Goal: Information Seeking & Learning: Find specific fact

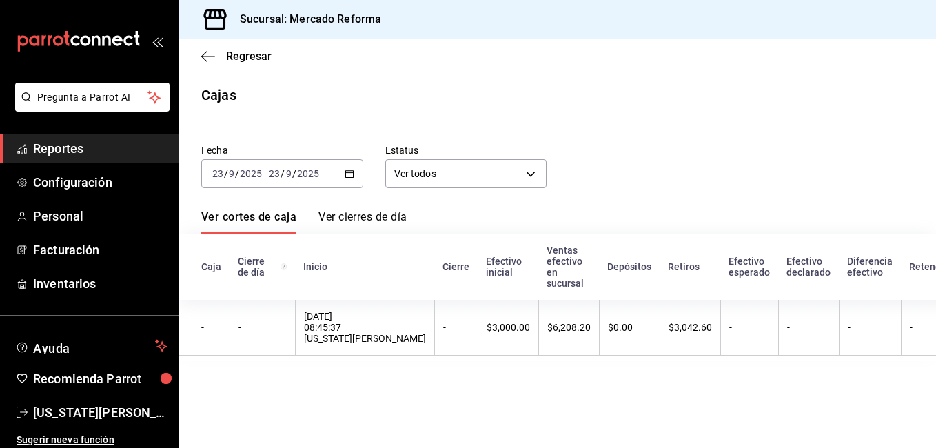
click at [57, 156] on span "Reportes" at bounding box center [100, 148] width 134 height 19
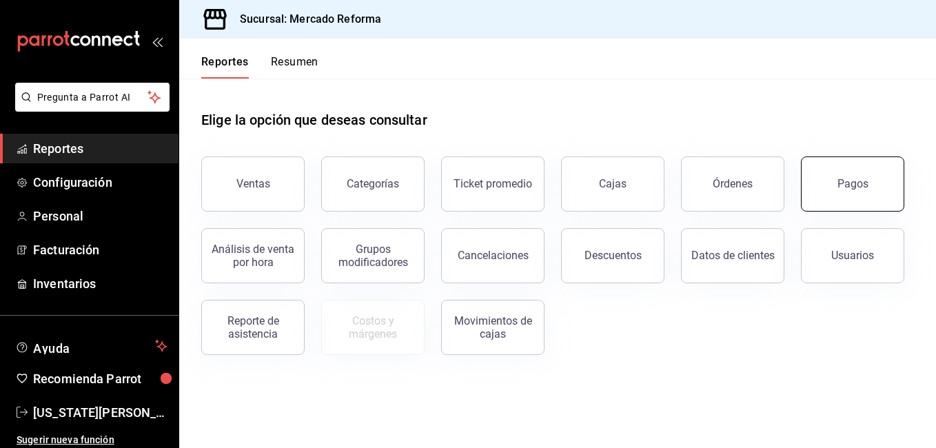
click at [840, 199] on button "Pagos" at bounding box center [852, 183] width 103 height 55
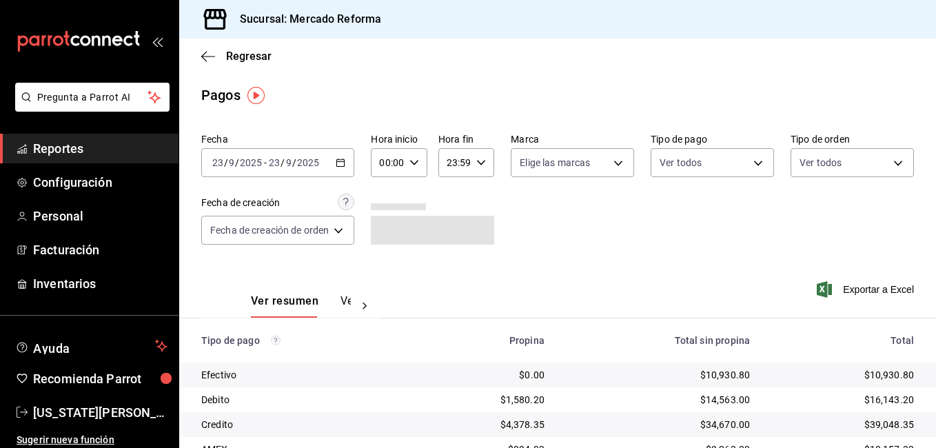
click at [427, 279] on div "Ver resumen Ver pagos Exportar a Excel" at bounding box center [557, 297] width 757 height 73
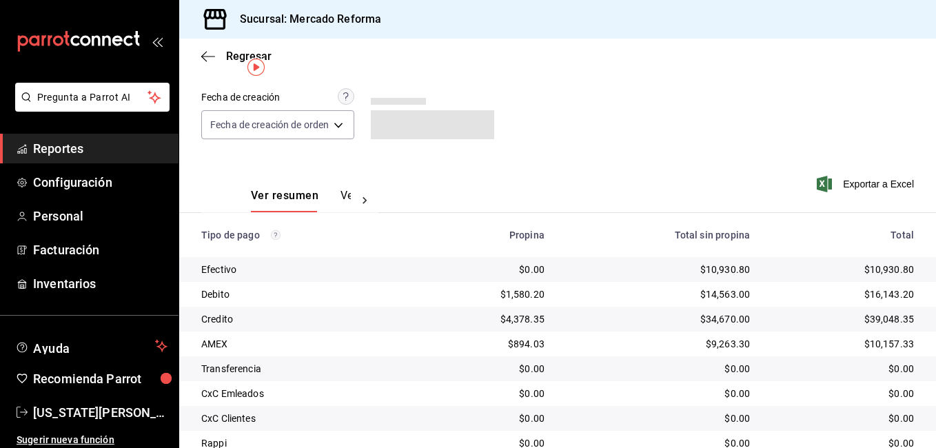
scroll to position [185, 0]
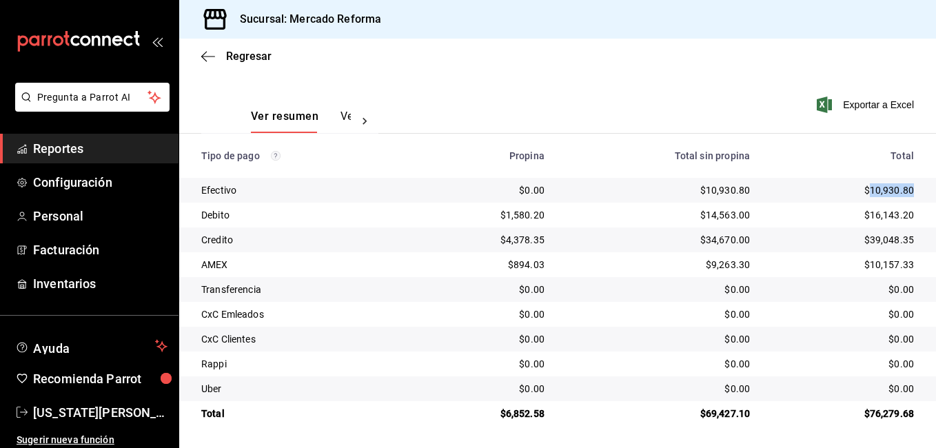
drag, startPoint x: 861, startPoint y: 188, endPoint x: 918, endPoint y: 190, distance: 57.2
click at [918, 190] on td "$10,930.80" at bounding box center [848, 190] width 175 height 25
drag, startPoint x: 918, startPoint y: 190, endPoint x: 904, endPoint y: 192, distance: 14.7
click at [904, 192] on td "$10,930.80" at bounding box center [848, 190] width 175 height 25
drag, startPoint x: 868, startPoint y: 219, endPoint x: 897, endPoint y: 221, distance: 29.0
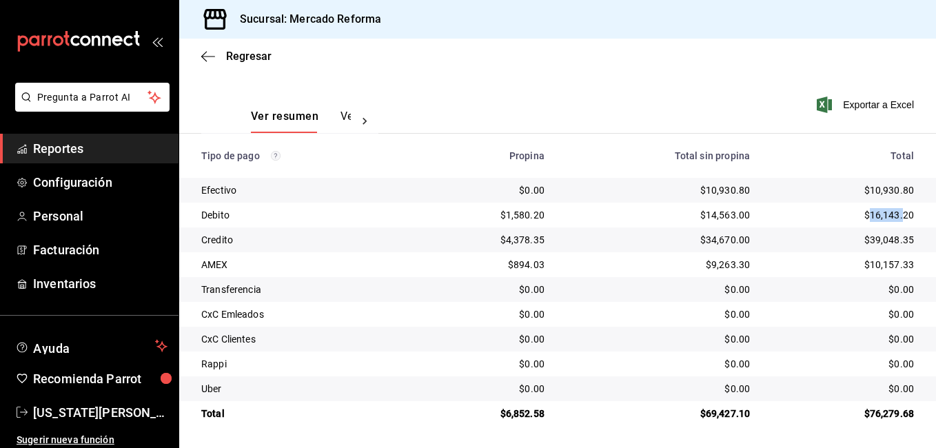
click at [897, 221] on div "$16,143.20" at bounding box center [843, 215] width 142 height 14
drag, startPoint x: 897, startPoint y: 221, endPoint x: 911, endPoint y: 250, distance: 32.4
click at [911, 250] on td "$39,048.35" at bounding box center [848, 240] width 175 height 25
drag, startPoint x: 911, startPoint y: 250, endPoint x: 883, endPoint y: 279, distance: 40.5
click at [883, 279] on td "$0.00" at bounding box center [848, 289] width 175 height 25
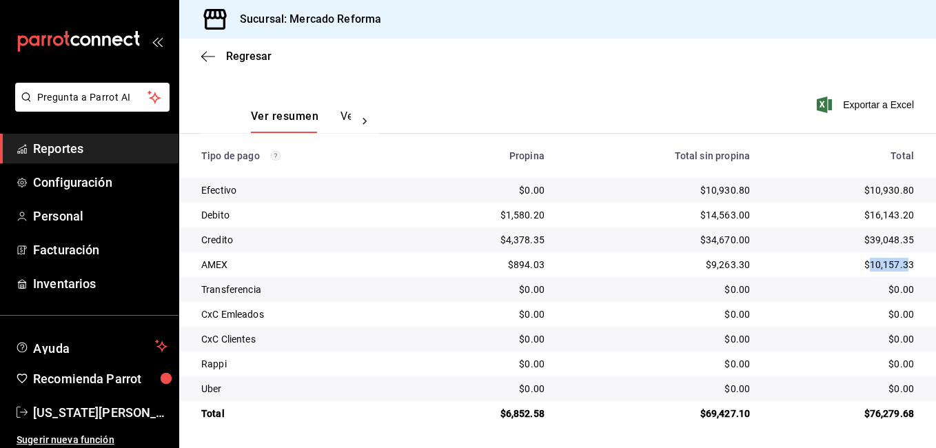
drag, startPoint x: 860, startPoint y: 263, endPoint x: 900, endPoint y: 262, distance: 39.3
click at [900, 262] on div "$10,157.33" at bounding box center [843, 265] width 142 height 14
drag, startPoint x: 900, startPoint y: 262, endPoint x: 887, endPoint y: 273, distance: 17.1
click at [887, 270] on div "$10,157.33" at bounding box center [843, 265] width 142 height 14
drag, startPoint x: 851, startPoint y: 413, endPoint x: 913, endPoint y: 402, distance: 63.7
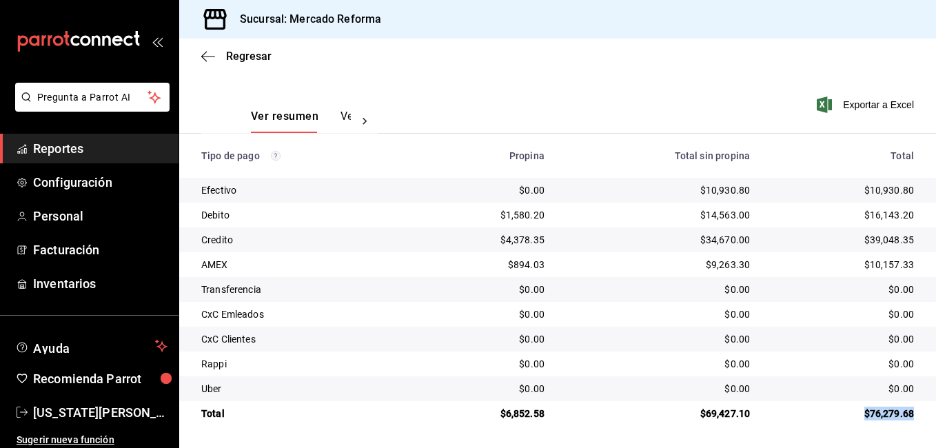
click at [913, 402] on td "$76,279.68" at bounding box center [848, 413] width 175 height 25
drag, startPoint x: 913, startPoint y: 402, endPoint x: 901, endPoint y: 405, distance: 12.9
click at [901, 405] on td "$76,279.68" at bounding box center [848, 413] width 175 height 25
drag, startPoint x: 691, startPoint y: 415, endPoint x: 754, endPoint y: 407, distance: 63.3
click at [754, 407] on tr "Total $6,852.58 $69,427.10 $76,279.68" at bounding box center [557, 413] width 757 height 25
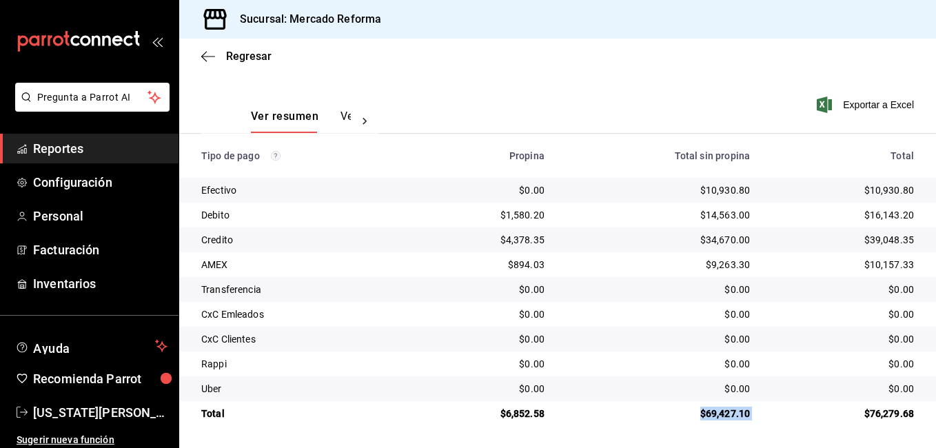
click at [761, 407] on td "$76,279.68" at bounding box center [848, 413] width 175 height 25
click at [889, 230] on td "$39,048.35" at bounding box center [848, 240] width 175 height 25
drag, startPoint x: 542, startPoint y: 413, endPoint x: 491, endPoint y: 417, distance: 51.2
click at [491, 417] on td "$6,852.58" at bounding box center [486, 413] width 140 height 25
drag, startPoint x: 491, startPoint y: 417, endPoint x: 520, endPoint y: 418, distance: 29.7
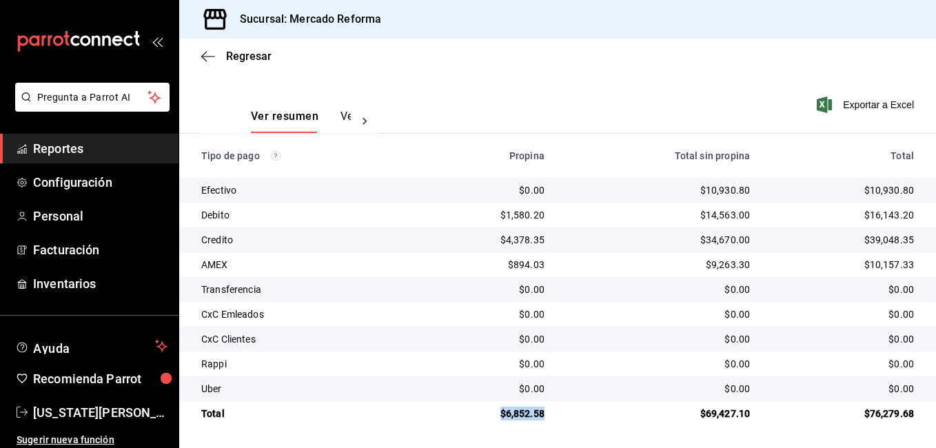
click at [517, 418] on div "$6,852.58" at bounding box center [486, 414] width 118 height 14
drag, startPoint x: 635, startPoint y: 437, endPoint x: 865, endPoint y: 288, distance: 273.6
click at [636, 429] on main "Regresar Pagos Fecha [DATE] [DATE] - [DATE] [DATE] Hora inicio 00:00 Hora inici…" at bounding box center [557, 151] width 757 height 594
drag, startPoint x: 861, startPoint y: 190, endPoint x: 911, endPoint y: 193, distance: 49.7
click at [911, 193] on td "$10,930.80" at bounding box center [848, 190] width 175 height 25
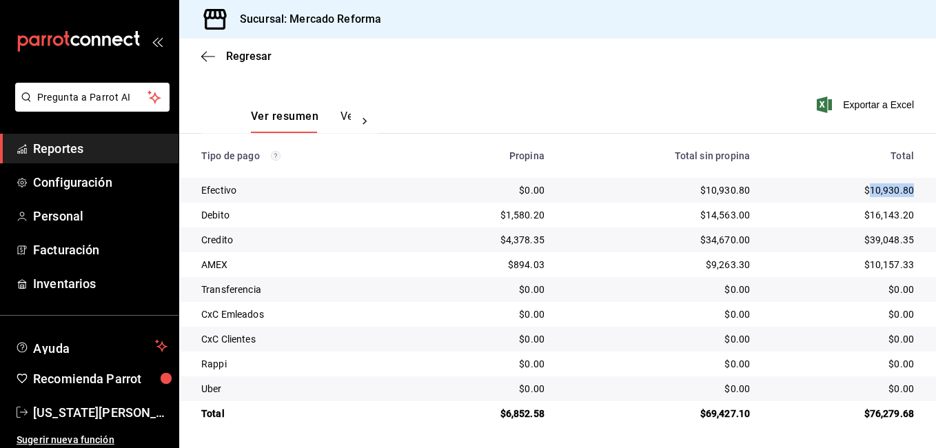
drag, startPoint x: 911, startPoint y: 193, endPoint x: 888, endPoint y: 188, distance: 23.3
copy div "10,930.80"
click at [857, 189] on div "$10,930.80" at bounding box center [843, 190] width 142 height 14
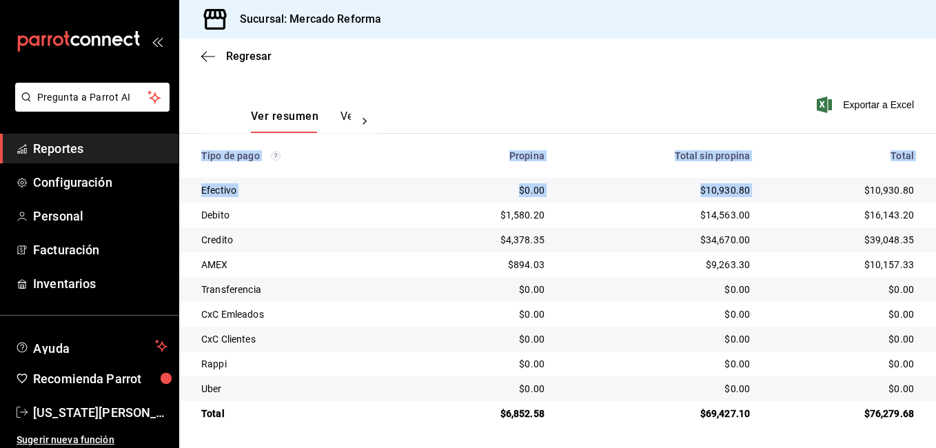
drag, startPoint x: 849, startPoint y: 186, endPoint x: 929, endPoint y: 188, distance: 80.0
click at [929, 188] on div "Regresar Pagos Fecha [DATE] [DATE] - [DATE] [DATE] Hora inicio 00:00 Hora inici…" at bounding box center [557, 244] width 757 height 410
drag, startPoint x: 929, startPoint y: 188, endPoint x: 871, endPoint y: 205, distance: 60.2
click at [885, 192] on div "$10,930.80" at bounding box center [843, 190] width 142 height 14
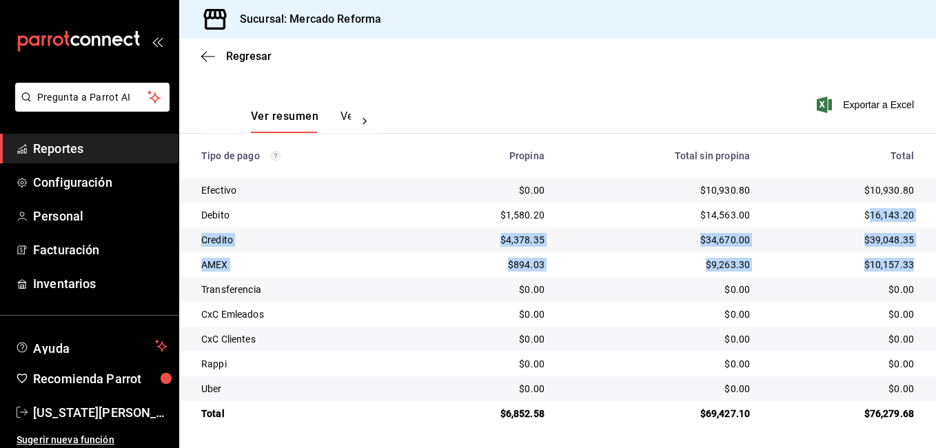
drag, startPoint x: 859, startPoint y: 216, endPoint x: 906, endPoint y: 267, distance: 69.3
click at [906, 267] on tbody "Efectivo $0.00 $10,930.80 $10,930.80 Debito $1,580.20 $14,563.00 $16,143.20 Cre…" at bounding box center [557, 302] width 757 height 248
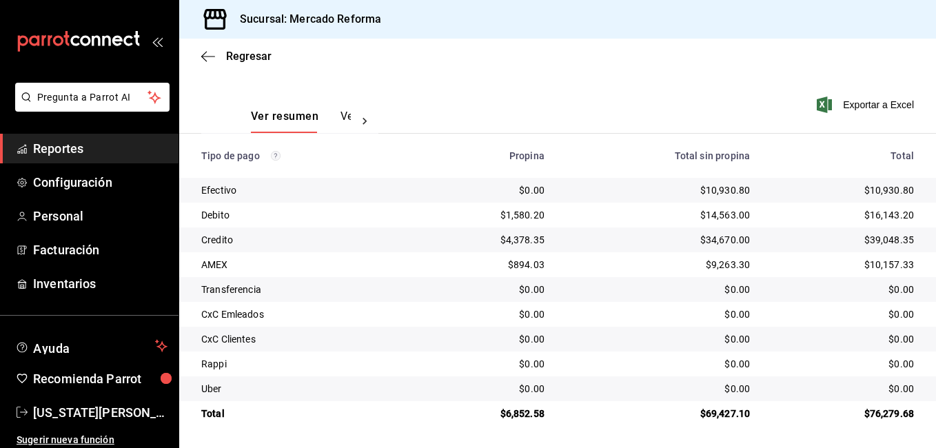
drag, startPoint x: 906, startPoint y: 267, endPoint x: 856, endPoint y: 305, distance: 62.5
click at [856, 305] on td "$0.00" at bounding box center [848, 314] width 175 height 25
drag, startPoint x: 904, startPoint y: 262, endPoint x: 836, endPoint y: 262, distance: 68.9
click at [836, 262] on td "$10,157.33" at bounding box center [848, 264] width 175 height 25
click at [529, 152] on div "Propina" at bounding box center [486, 155] width 118 height 11
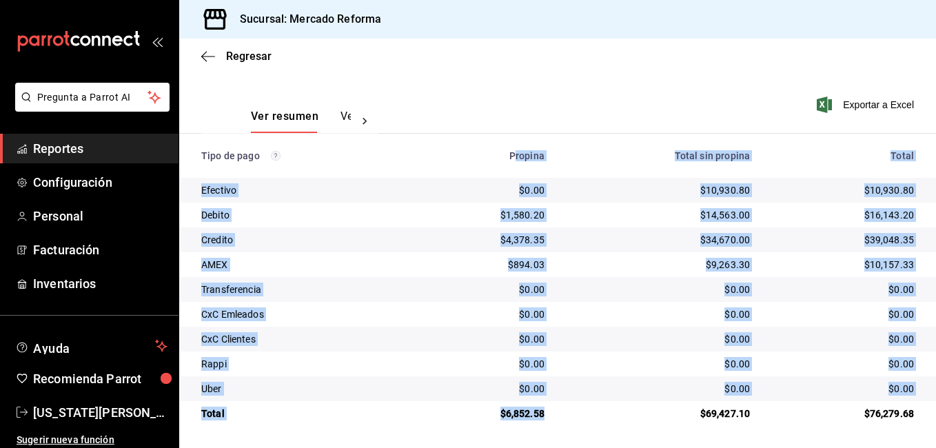
drag, startPoint x: 514, startPoint y: 157, endPoint x: 541, endPoint y: 401, distance: 245.5
click at [541, 401] on table "Tipo de pago Propina Total sin propina Total Efectivo $0.00 $10,930.80 $10,930.…" at bounding box center [557, 280] width 757 height 292
click at [541, 403] on td "$6,852.58" at bounding box center [486, 413] width 140 height 25
click at [503, 250] on td "$4,378.35" at bounding box center [486, 240] width 140 height 25
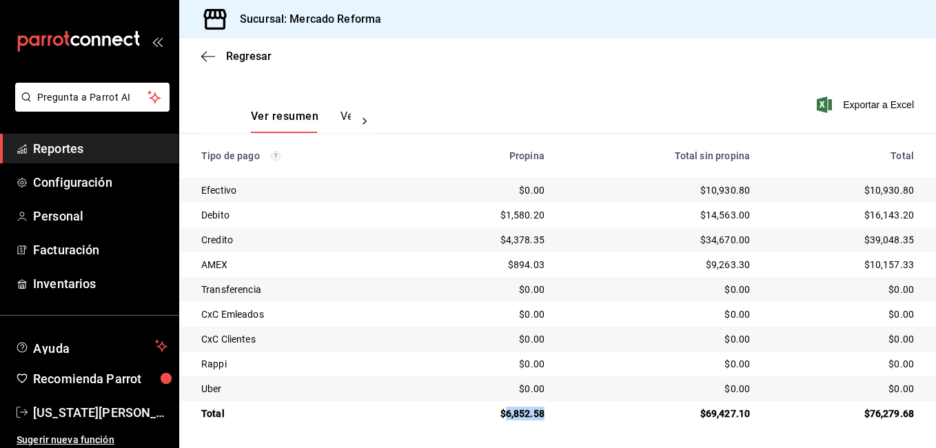
drag, startPoint x: 547, startPoint y: 411, endPoint x: 504, endPoint y: 411, distance: 42.7
click at [504, 411] on td "$6,852.58" at bounding box center [486, 413] width 140 height 25
drag, startPoint x: 504, startPoint y: 411, endPoint x: 514, endPoint y: 417, distance: 11.5
copy div "6,852.58"
click at [81, 145] on span "Reportes" at bounding box center [100, 148] width 134 height 19
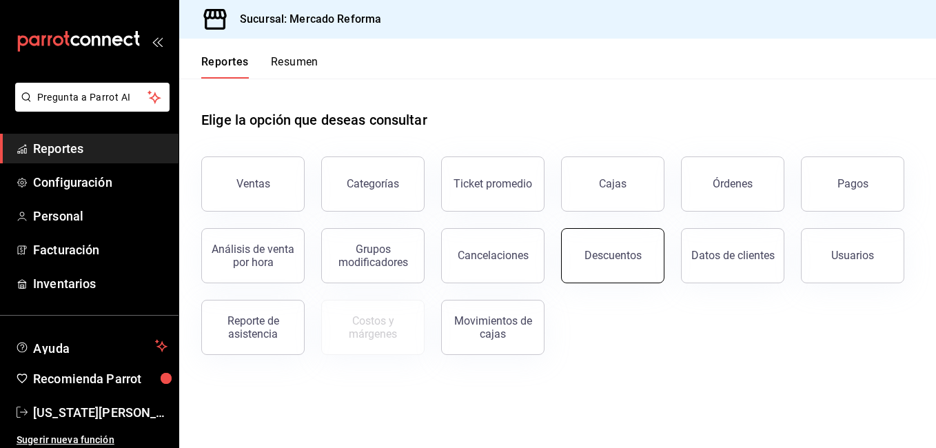
click at [618, 247] on button "Descuentos" at bounding box center [612, 255] width 103 height 55
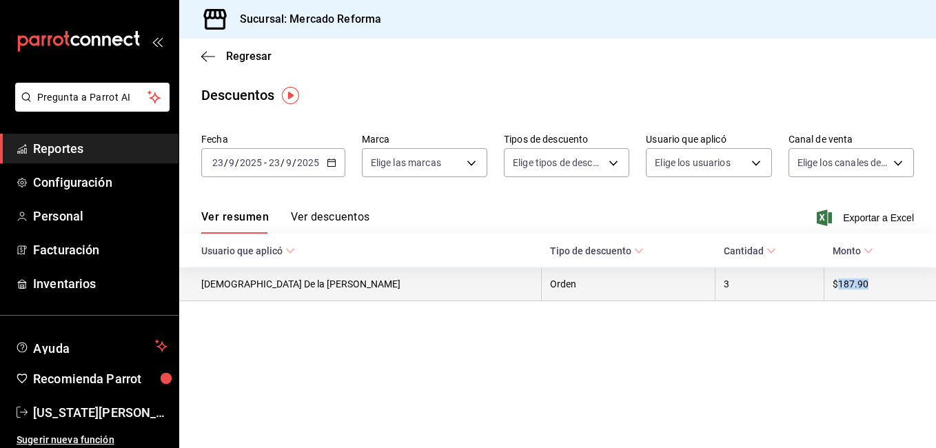
drag, startPoint x: 834, startPoint y: 282, endPoint x: 806, endPoint y: 287, distance: 28.8
click at [825, 287] on th "$187.90" at bounding box center [881, 284] width 112 height 34
drag, startPoint x: 806, startPoint y: 287, endPoint x: 816, endPoint y: 284, distance: 10.9
copy th "187.90"
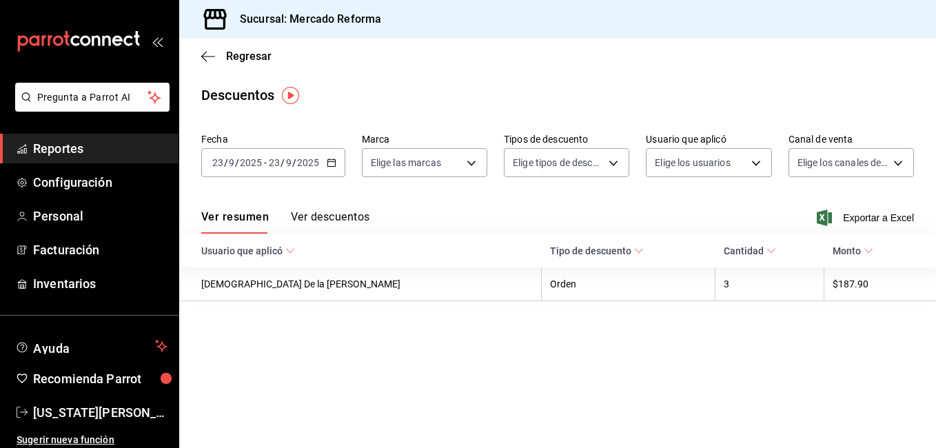
drag, startPoint x: 522, startPoint y: 325, endPoint x: 745, endPoint y: 201, distance: 255.5
click at [522, 325] on main "Regresar Descuentos Fecha [DATE] [DATE] - [DATE] [DATE] Marca Elige las marcas …" at bounding box center [557, 244] width 757 height 410
